Goal: Information Seeking & Learning: Learn about a topic

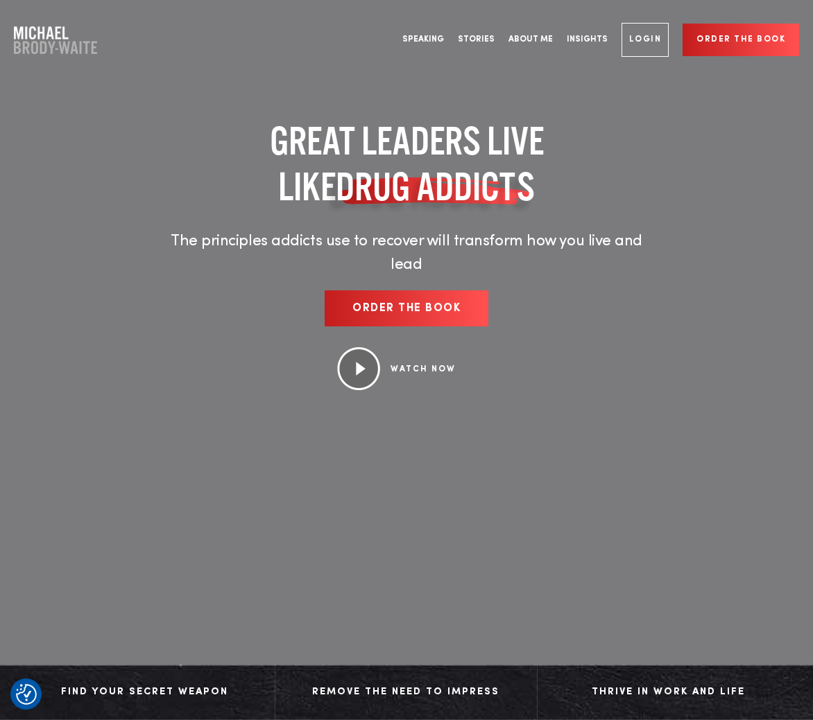
drag, startPoint x: 193, startPoint y: 38, endPoint x: 188, endPoint y: 45, distance: 8.9
click at [193, 39] on nav "Speaking Stories About Me Insights Login Order the book" at bounding box center [448, 40] width 702 height 52
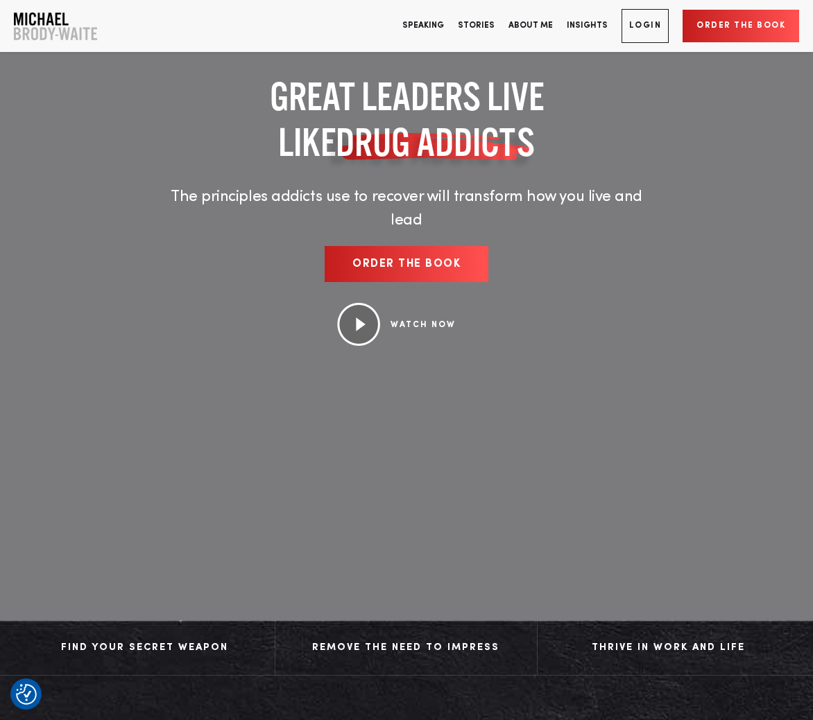
scroll to position [69, 0]
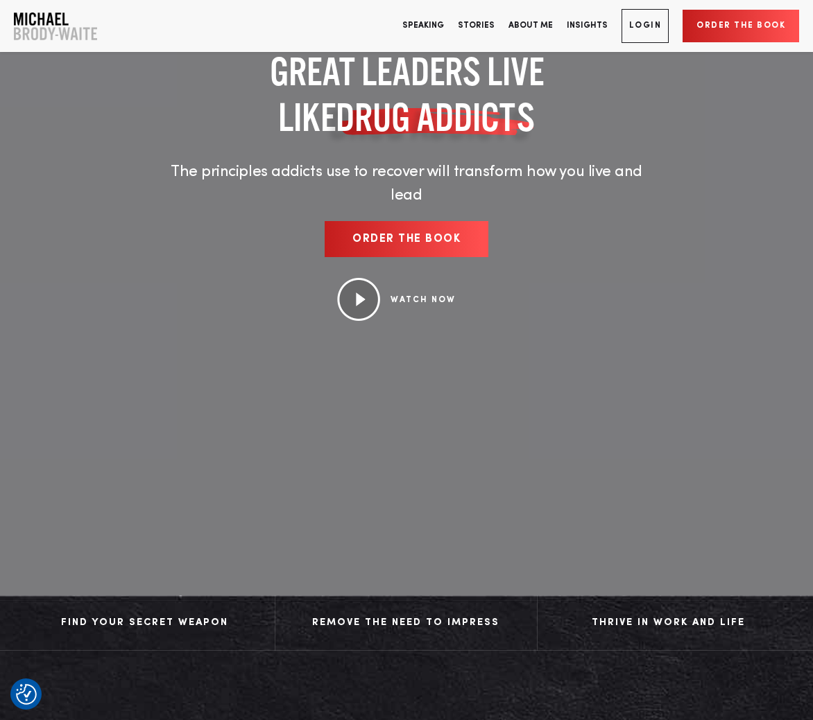
click at [361, 284] on img at bounding box center [358, 299] width 44 height 43
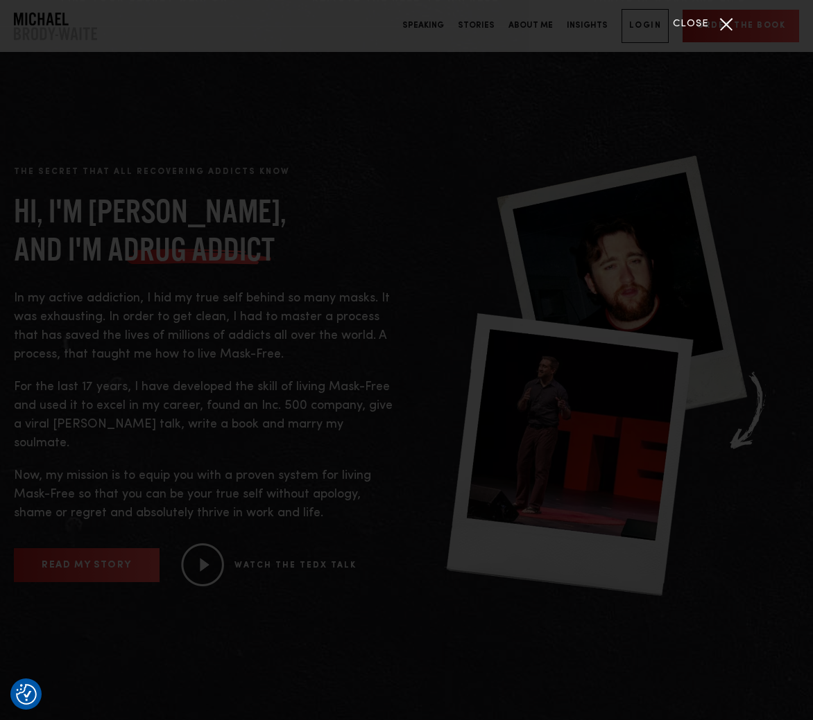
scroll to position [555, 0]
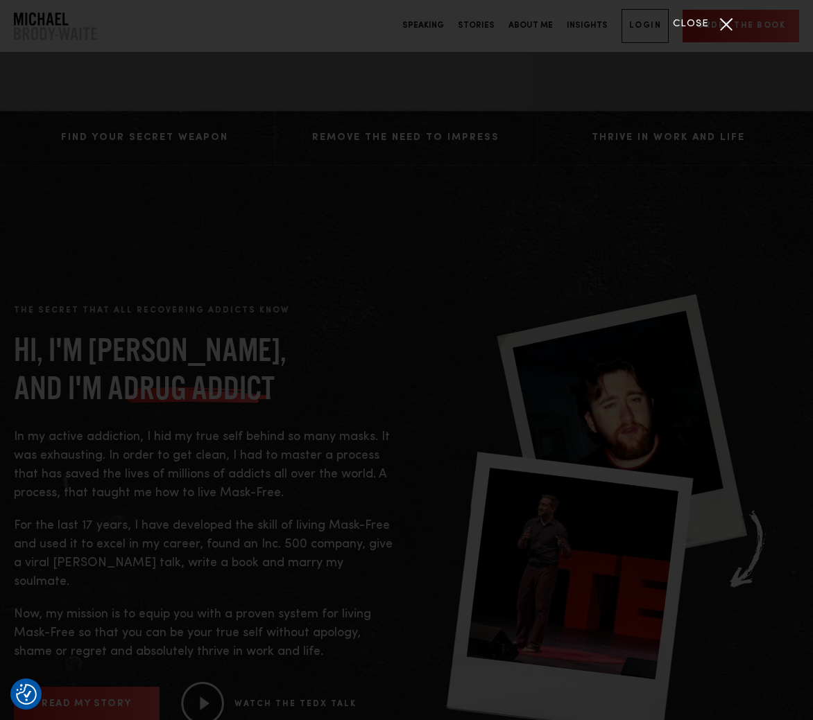
click at [191, 17] on div "Close" at bounding box center [406, 360] width 813 height 720
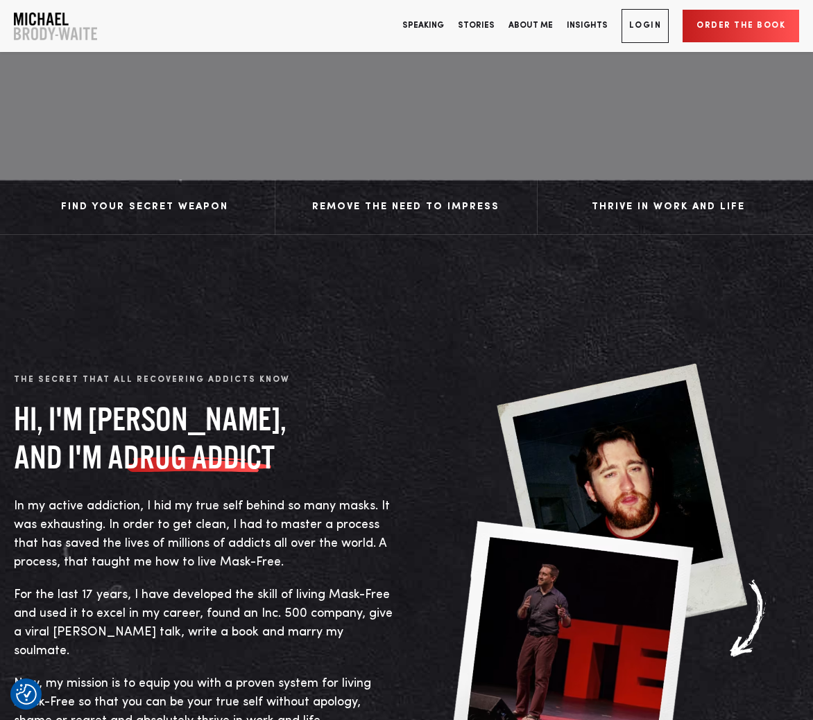
scroll to position [0, 0]
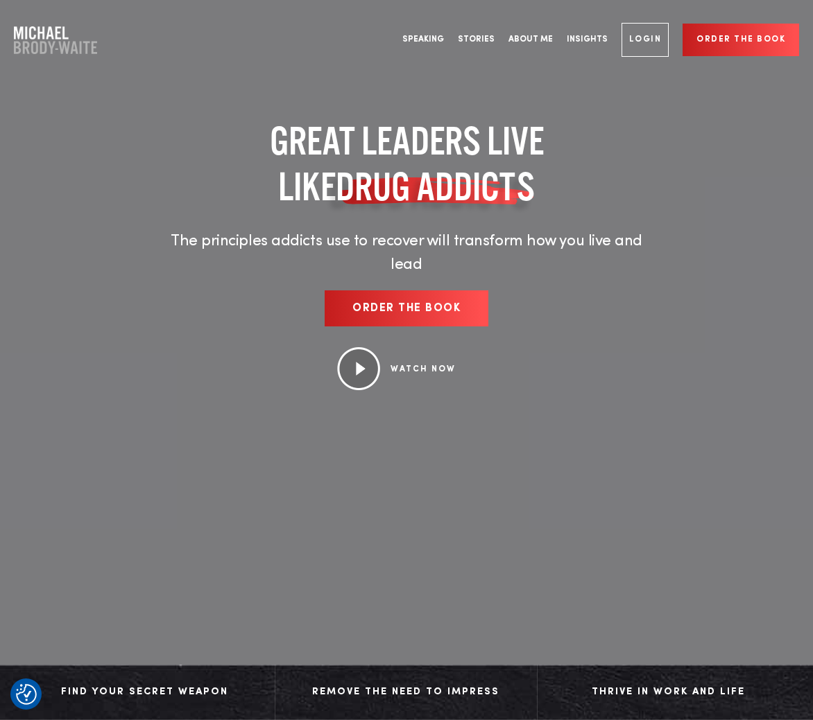
click at [40, 44] on img "Company Logo" at bounding box center [55, 40] width 83 height 28
click at [584, 37] on link "Insights" at bounding box center [586, 40] width 55 height 52
